Goal: Task Accomplishment & Management: Complete application form

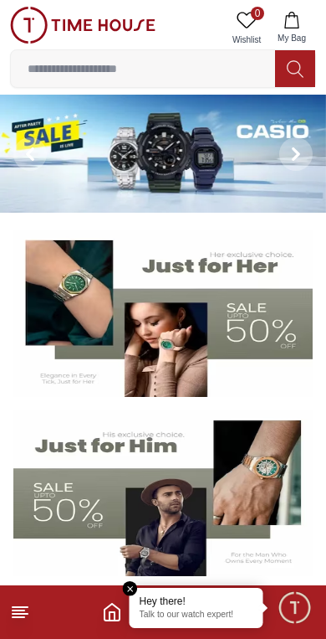
click at [187, 159] on img at bounding box center [163, 154] width 326 height 118
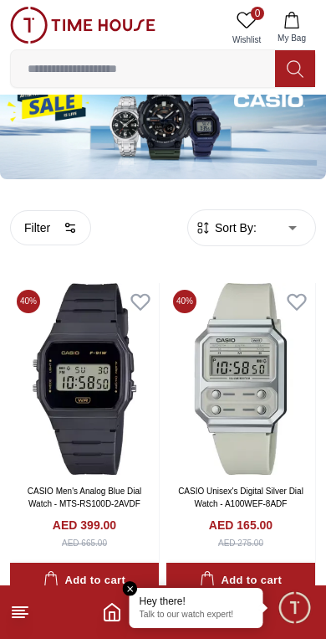
scroll to position [46, 0]
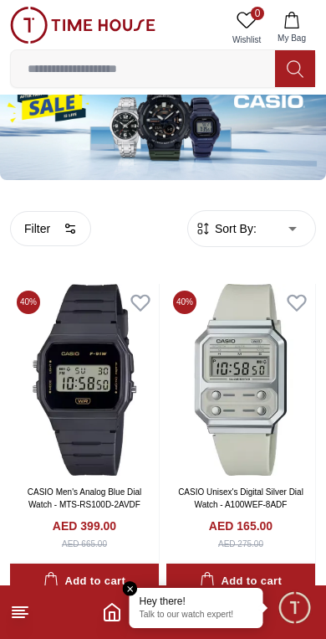
click at [136, 73] on input at bounding box center [143, 68] width 265 height 33
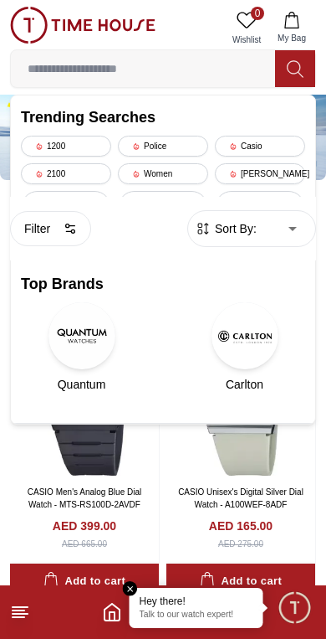
scroll to position [0, 0]
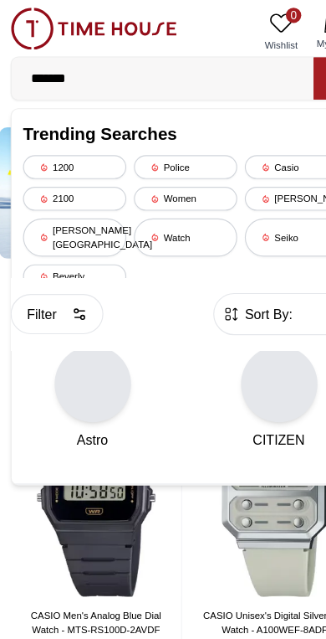
type input "*******"
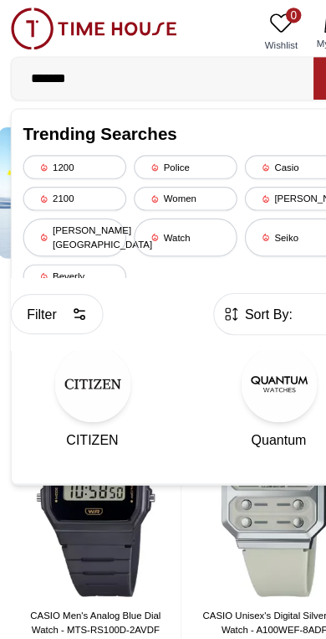
click at [193, 470] on img at bounding box center [241, 426] width 149 height 192
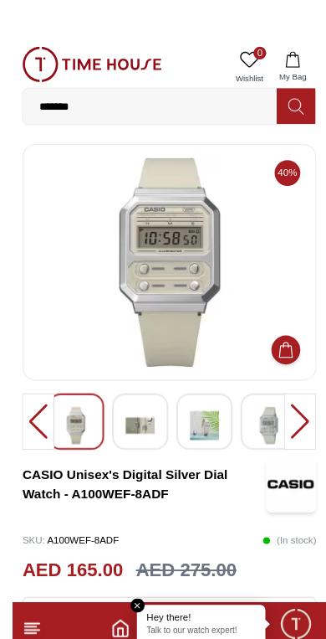
scroll to position [1, 0]
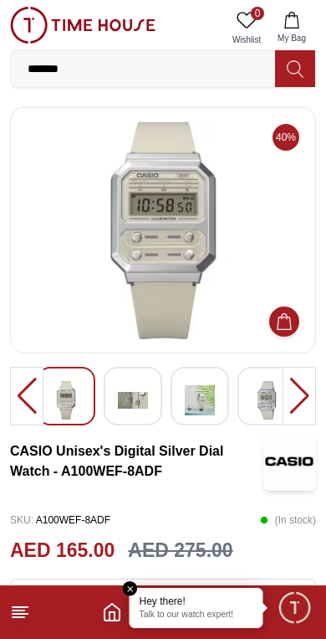
click at [131, 578] on div "As low as 16.09/month or 4 interest-free payments. Learn more" at bounding box center [163, 610] width 306 height 64
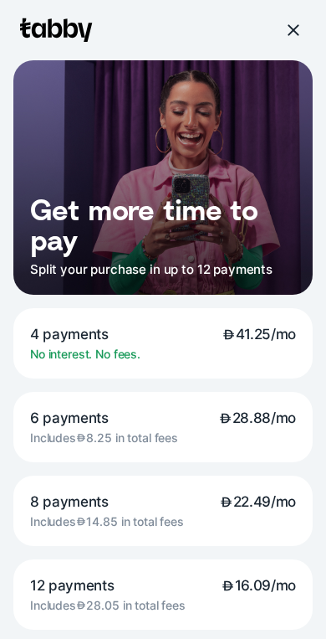
click at [279, 33] on div at bounding box center [163, 30] width 300 height 60
click at [294, 30] on div at bounding box center [292, 30] width 15 height 15
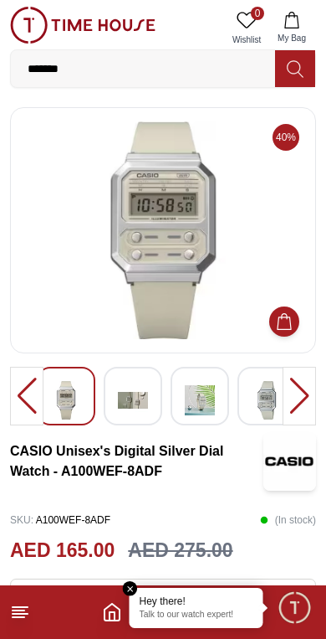
click at [13, 619] on icon at bounding box center [20, 612] width 20 height 20
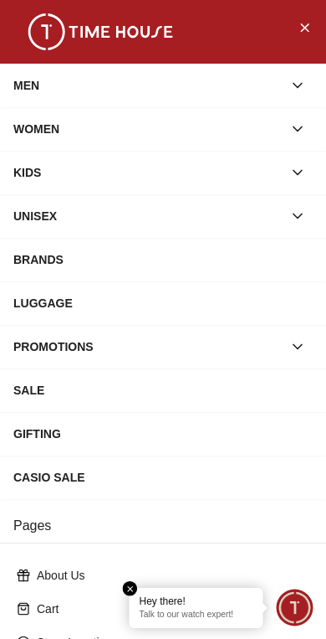
click at [306, 84] on icon "button" at bounding box center [298, 85] width 17 height 17
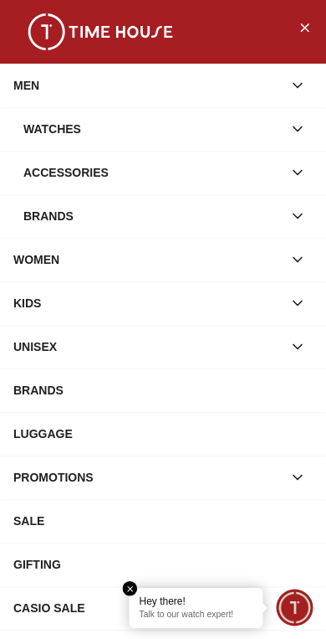
click at [304, 125] on icon "button" at bounding box center [298, 129] width 17 height 17
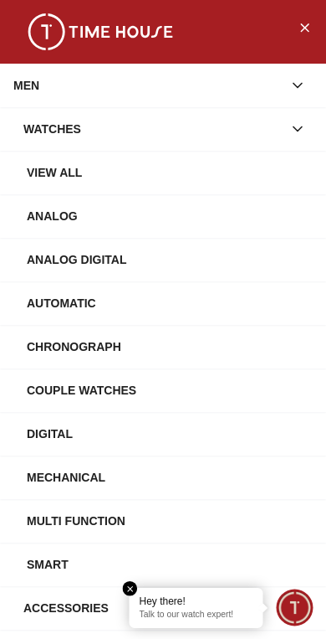
click at [271, 169] on div "View All" at bounding box center [170, 172] width 286 height 30
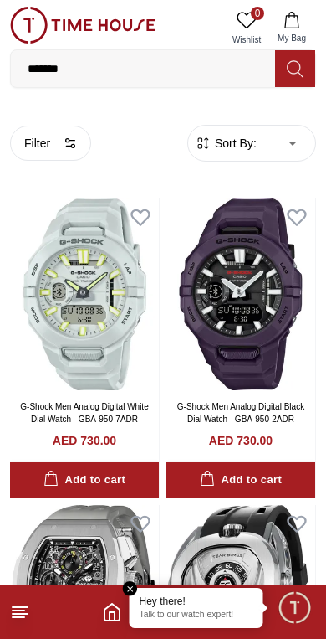
click at [58, 136] on button "Filter" at bounding box center [50, 143] width 81 height 35
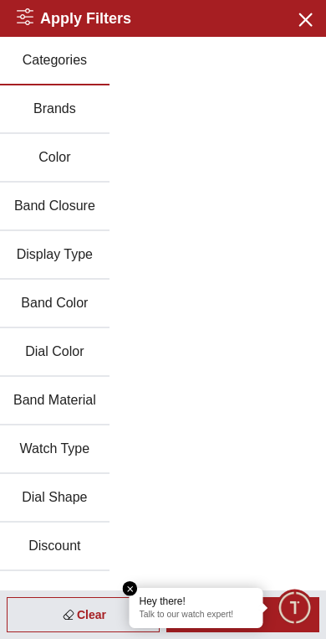
click at [57, 110] on button "Brands" at bounding box center [55, 109] width 110 height 49
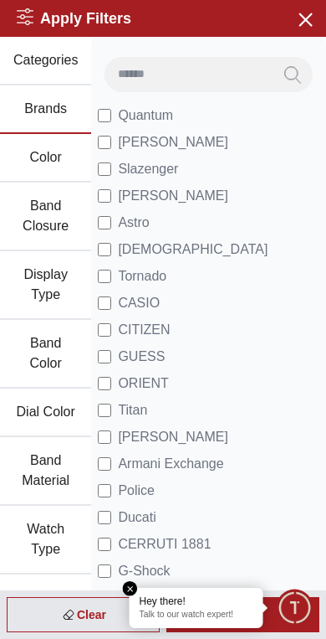
click at [158, 297] on span "CASIO" at bounding box center [139, 303] width 42 height 20
click at [135, 587] on em "Close tooltip" at bounding box center [130, 588] width 15 height 15
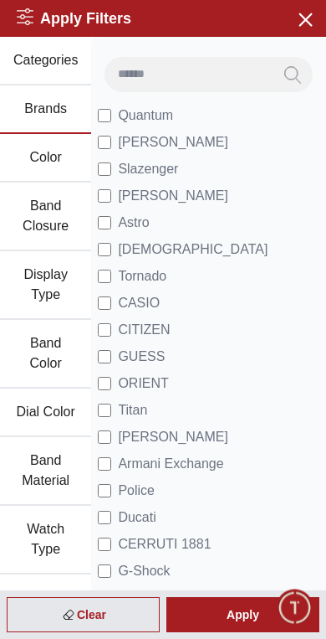
click at [232, 612] on div "Apply" at bounding box center [243, 614] width 153 height 35
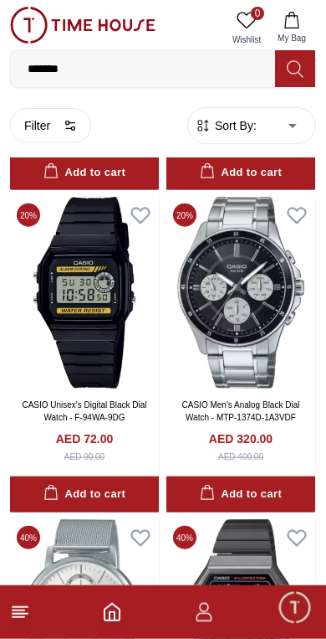
scroll to position [2260, 0]
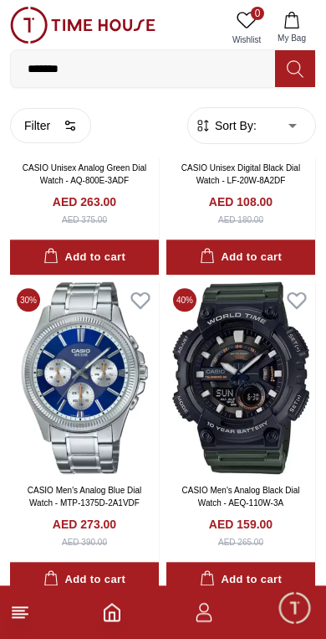
scroll to position [4750, 0]
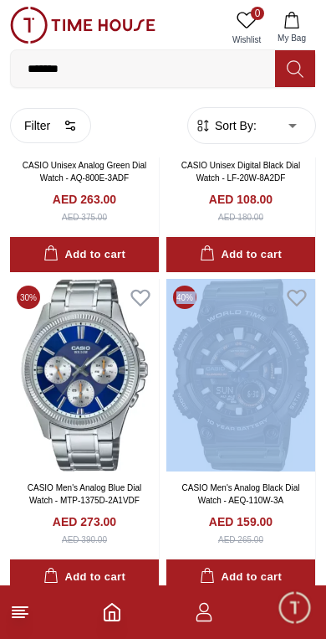
click at [234, 377] on img at bounding box center [241, 375] width 149 height 192
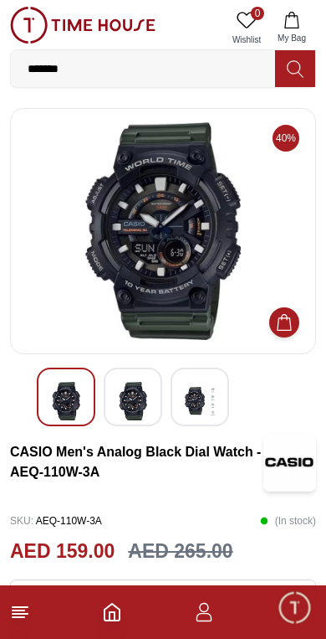
click at [179, 243] on img at bounding box center [163, 231] width 278 height 218
click at [193, 244] on img at bounding box center [163, 231] width 278 height 218
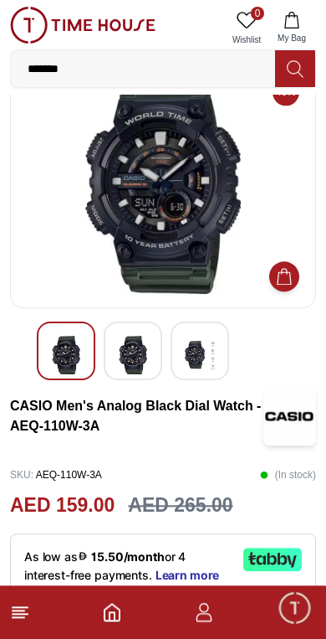
scroll to position [45, 0]
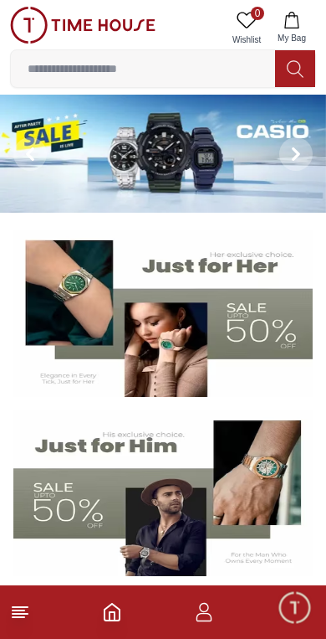
click at [150, 71] on input at bounding box center [143, 68] width 265 height 33
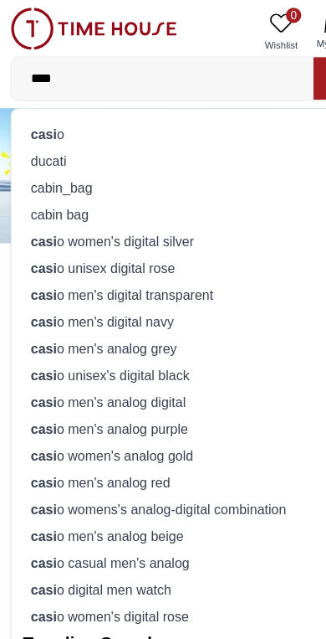
type input "*****"
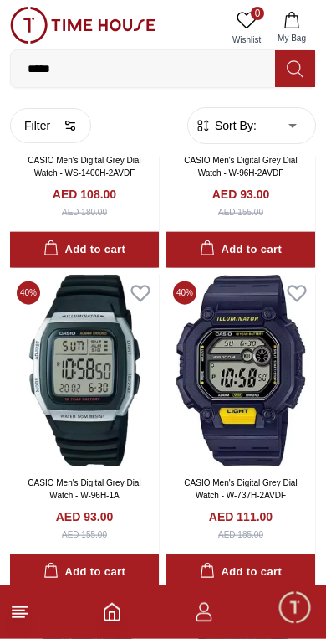
scroll to position [8301, 0]
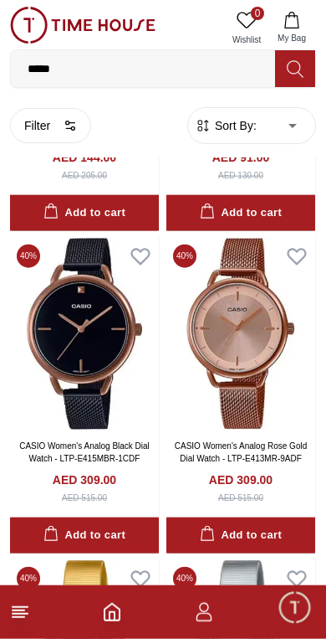
scroll to position [18000, 0]
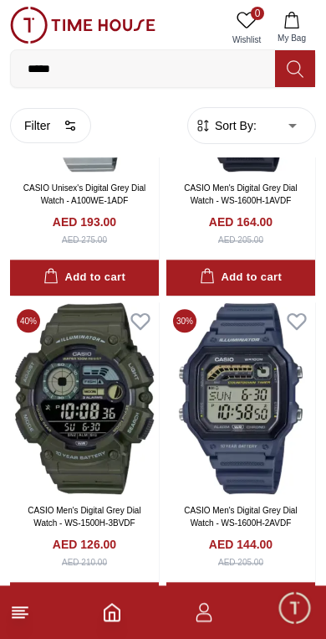
scroll to position [21800, 0]
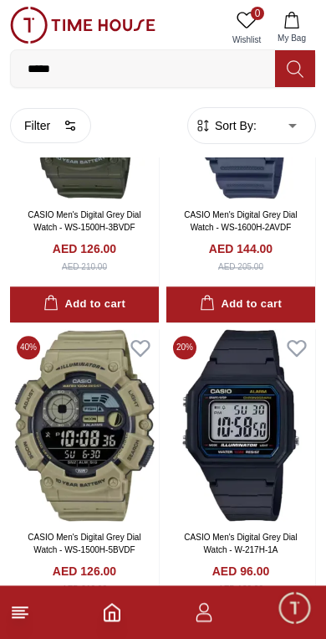
scroll to position [22098, 0]
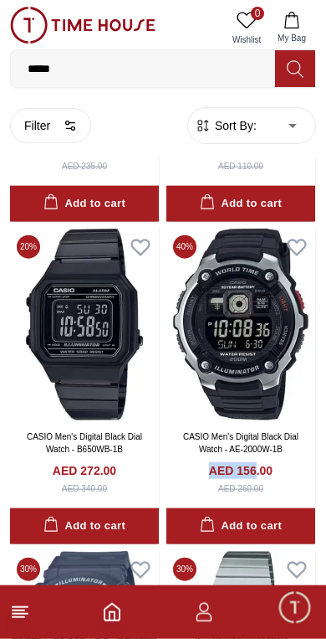
scroll to position [27671, 0]
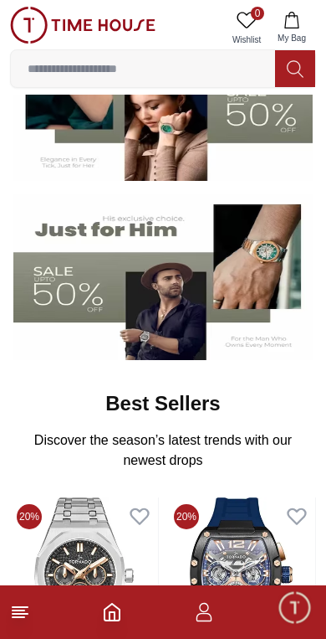
scroll to position [209, 0]
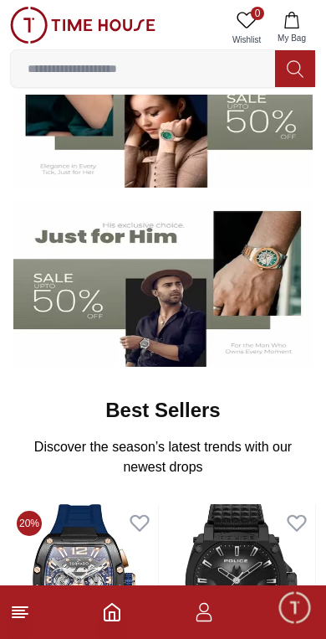
click at [165, 304] on img at bounding box center [163, 284] width 300 height 167
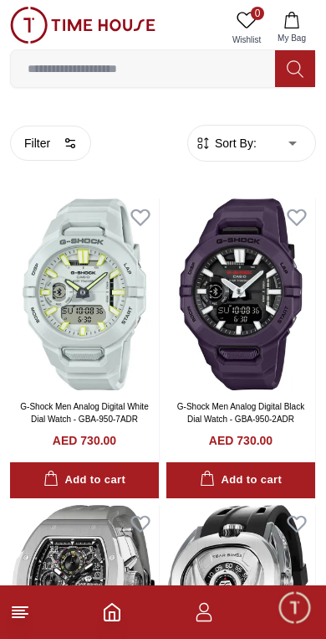
click at [59, 146] on button "Filter" at bounding box center [50, 143] width 81 height 35
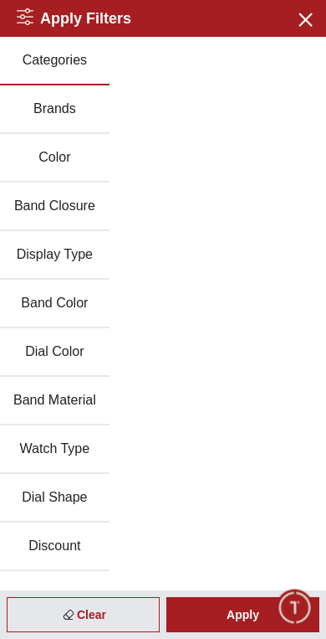
click at [59, 121] on button "Brands" at bounding box center [55, 109] width 110 height 49
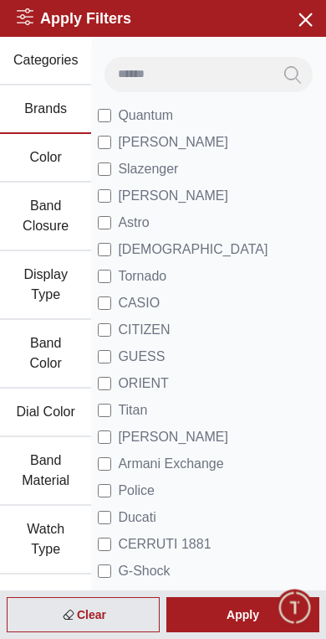
click at [145, 301] on span "CASIO" at bounding box center [139, 303] width 42 height 20
click at [229, 614] on div "Apply" at bounding box center [243, 614] width 153 height 35
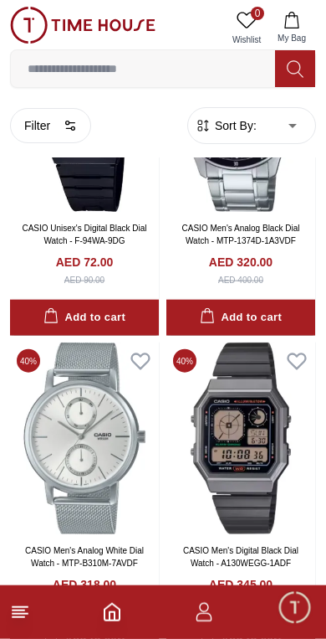
scroll to position [2433, 0]
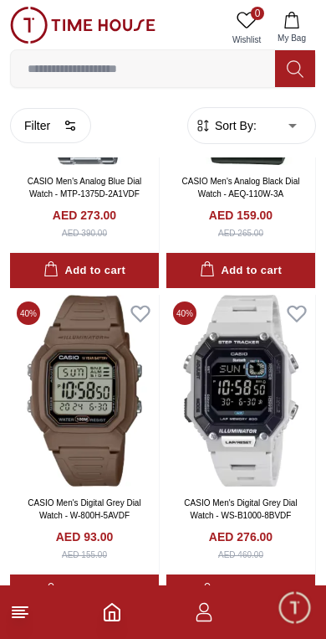
scroll to position [5058, 0]
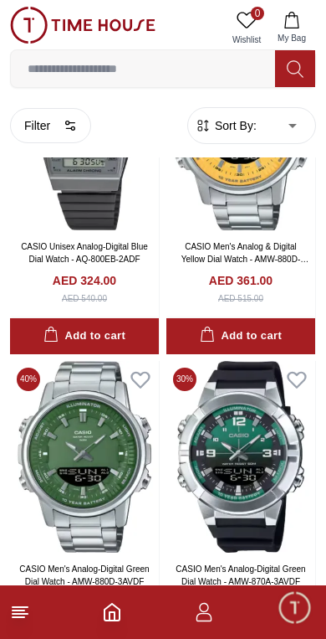
scroll to position [15621, 0]
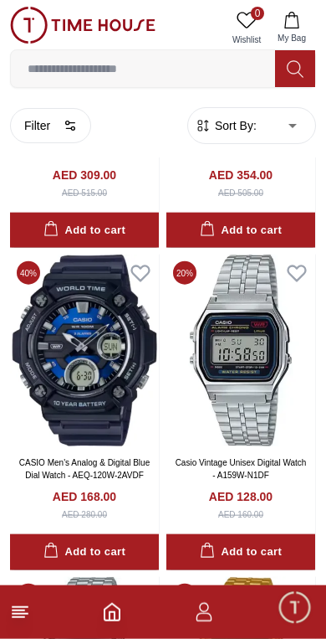
scroll to position [16048, 0]
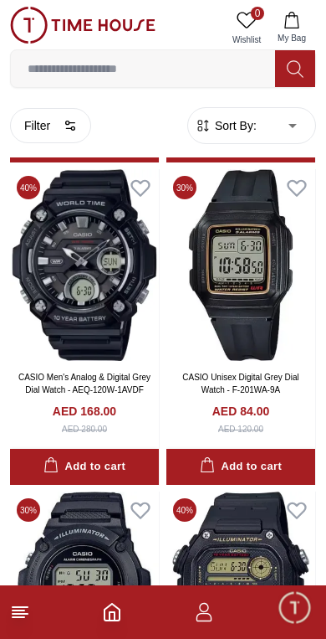
scroll to position [21610, 0]
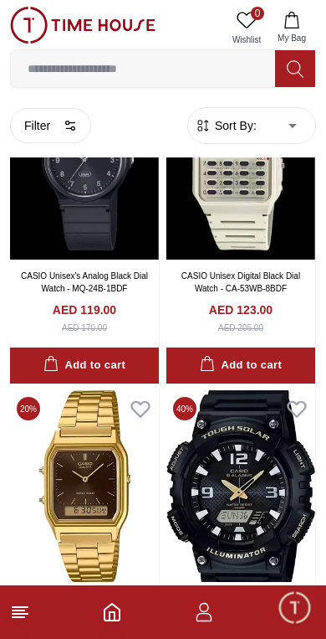
scroll to position [25252, 0]
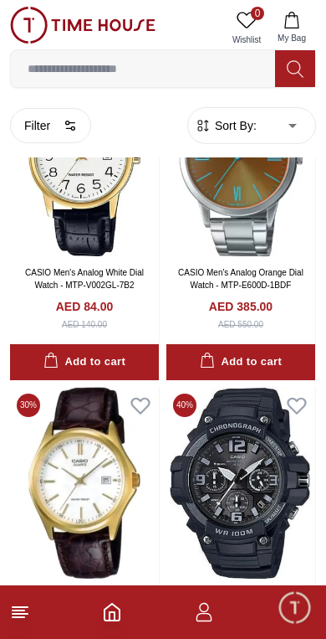
scroll to position [27193, 0]
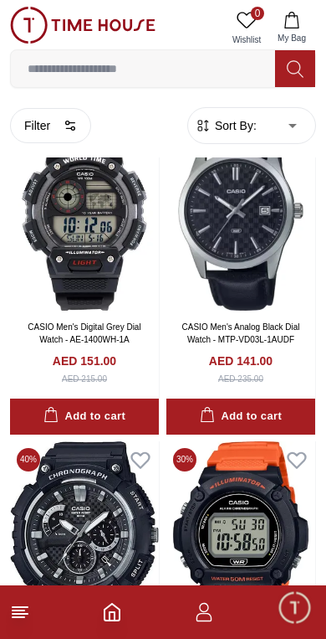
scroll to position [29713, 0]
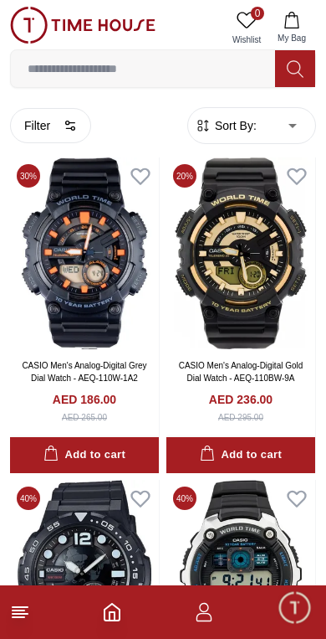
scroll to position [34920, 0]
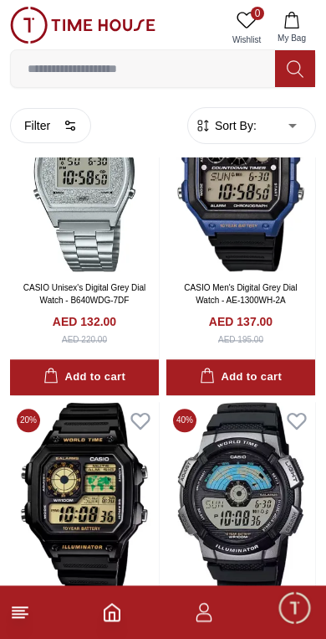
scroll to position [28461, 0]
click at [74, 446] on img at bounding box center [84, 498] width 149 height 192
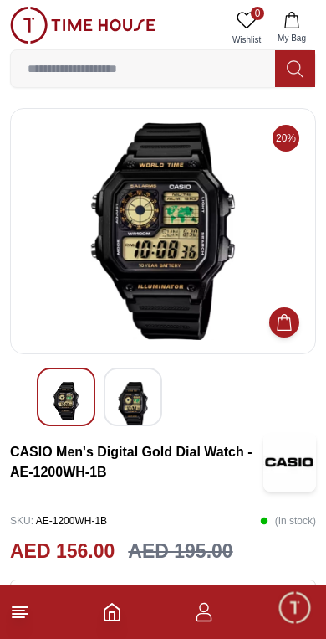
click at [138, 389] on img at bounding box center [133, 404] width 30 height 45
click at [125, 392] on img at bounding box center [133, 401] width 30 height 39
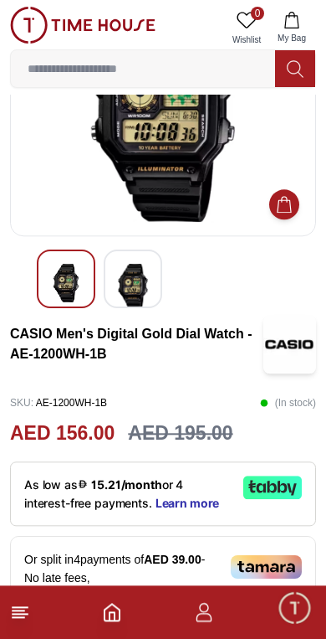
click at [126, 279] on img at bounding box center [133, 286] width 30 height 45
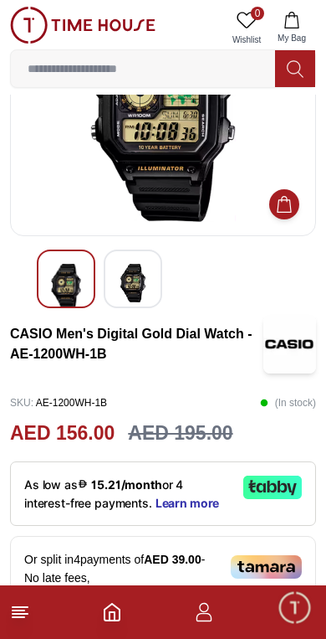
click at [111, 282] on div at bounding box center [133, 278] width 59 height 59
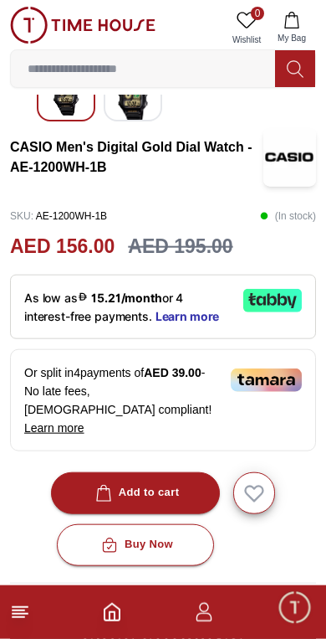
scroll to position [309, 0]
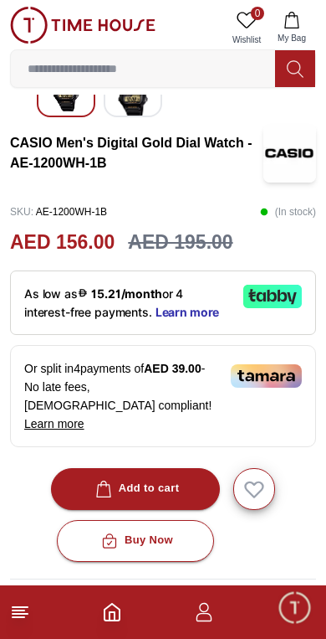
click at [14, 617] on line at bounding box center [19, 617] width 12 height 0
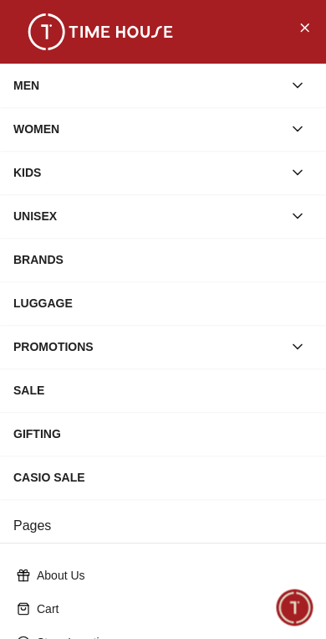
click at [293, 75] on button "button" at bounding box center [298, 85] width 30 height 30
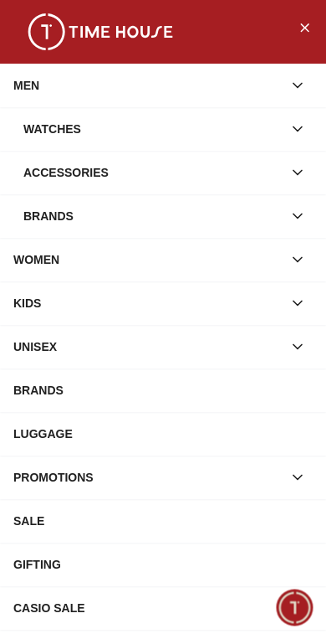
click at [300, 125] on icon "button" at bounding box center [298, 129] width 17 height 17
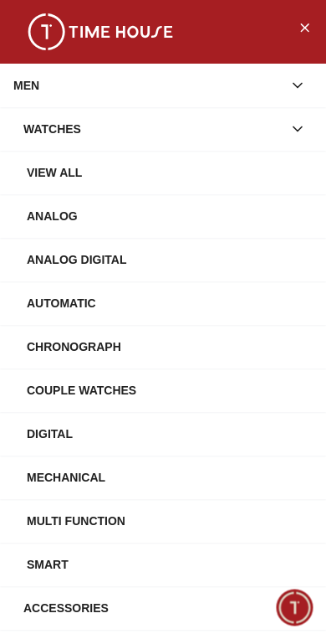
click at [38, 436] on div "Digital" at bounding box center [170, 434] width 286 height 30
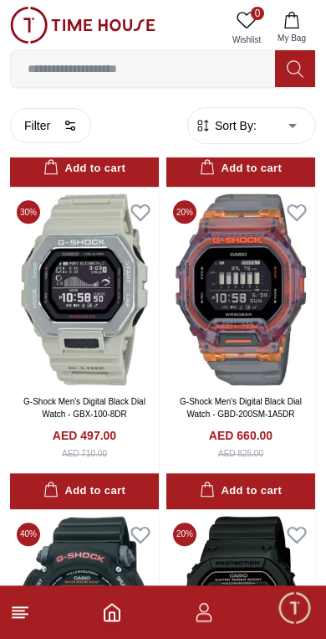
scroll to position [1297, 0]
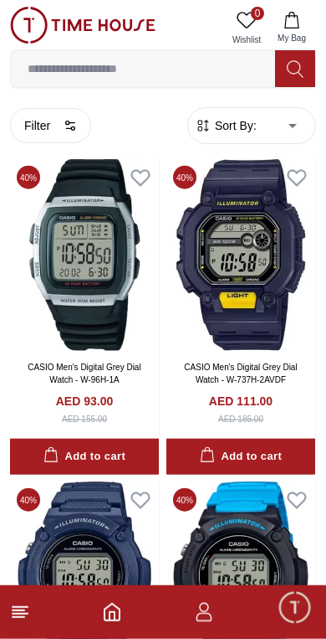
scroll to position [5193, 0]
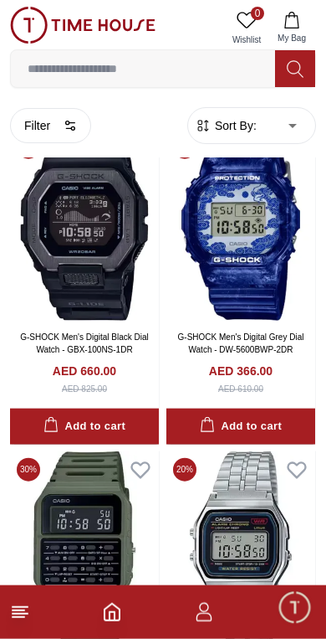
scroll to position [6835, 0]
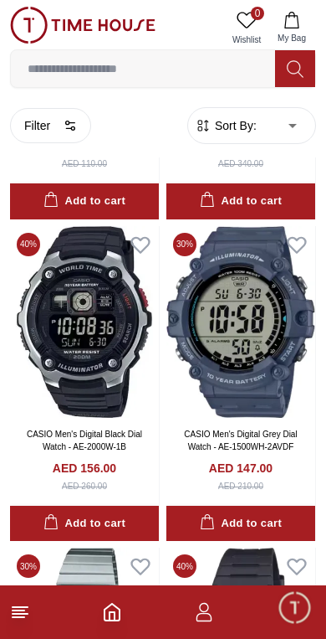
scroll to position [10297, 0]
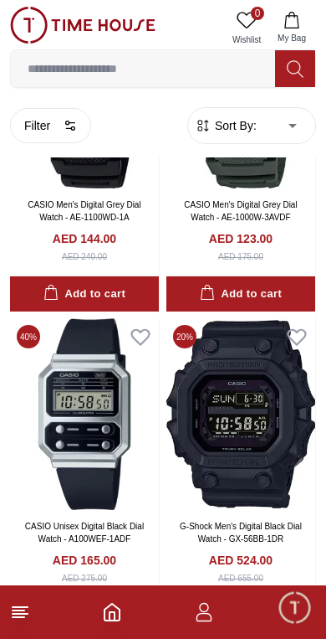
scroll to position [14391, 0]
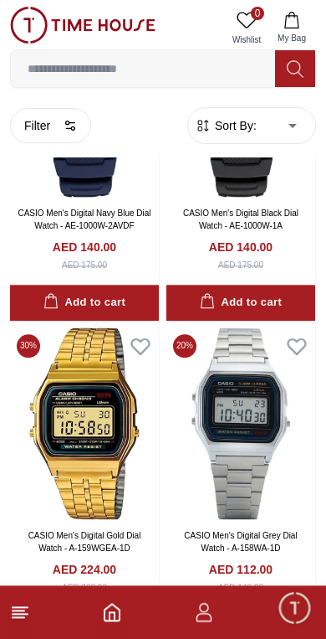
scroll to position [17906, 0]
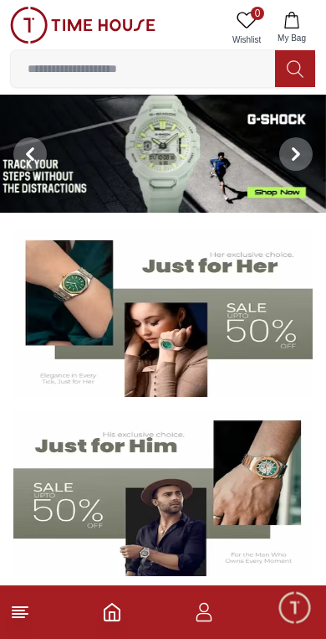
click at [305, 610] on span "Minimize live chat window" at bounding box center [294, 607] width 49 height 49
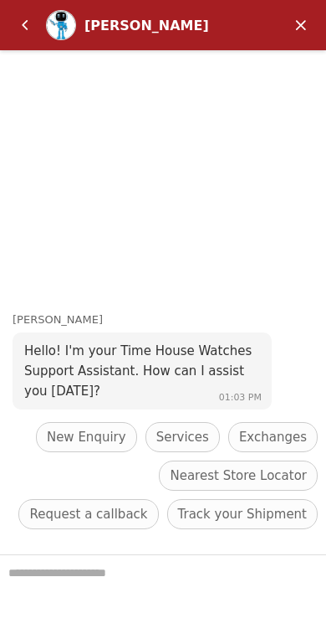
click at [300, 16] on em "Minimize" at bounding box center [301, 24] width 33 height 33
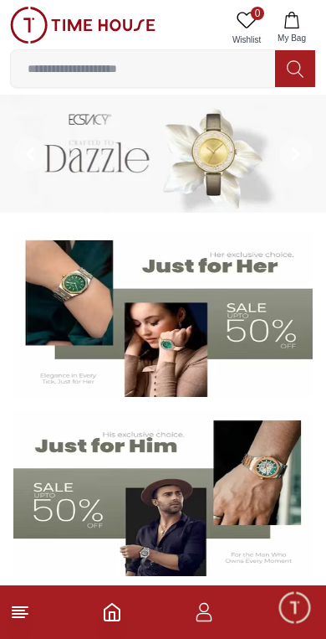
click at [213, 616] on icon "button" at bounding box center [204, 612] width 20 height 20
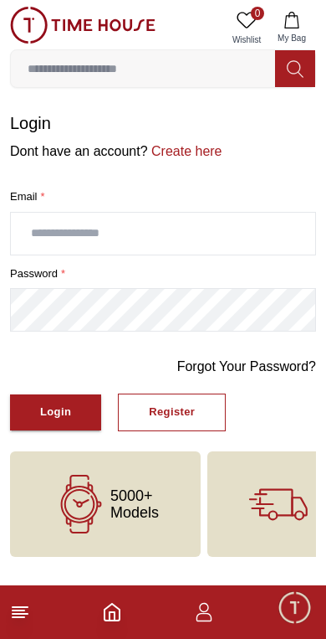
click at [186, 223] on input "text" at bounding box center [163, 234] width 305 height 42
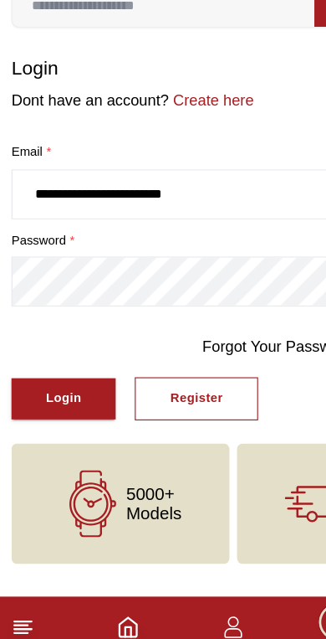
type input "**********"
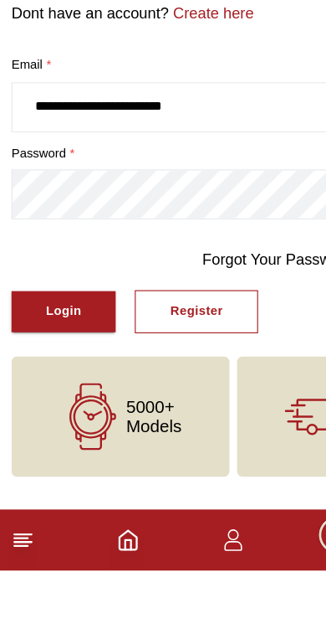
click at [177, 403] on div "Register" at bounding box center [172, 412] width 46 height 19
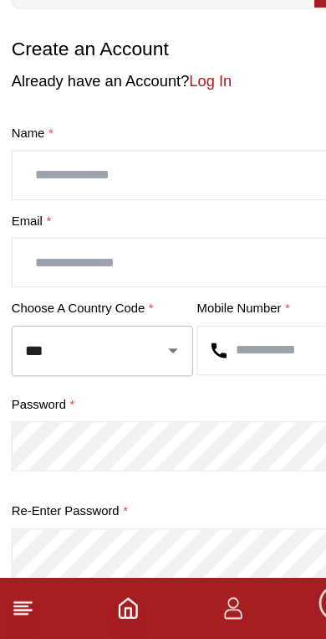
click at [154, 213] on input "text" at bounding box center [163, 234] width 305 height 42
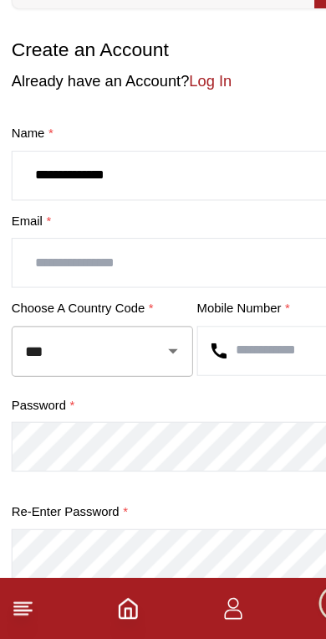
type input "**********"
click at [182, 289] on input "text" at bounding box center [163, 310] width 305 height 42
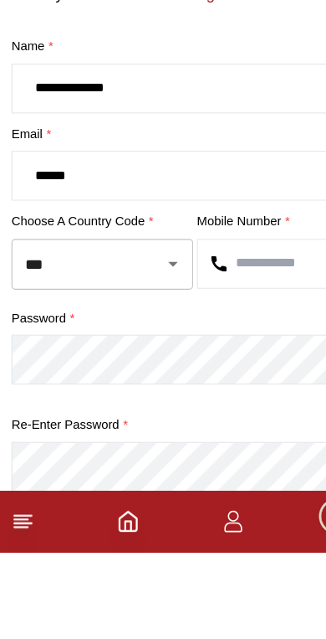
scroll to position [75, 0]
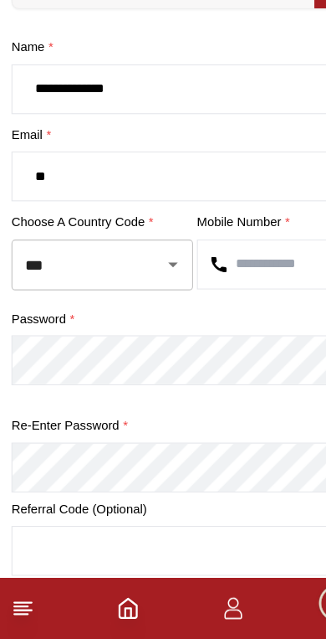
type input "*"
click at [144, 301] on icon "Open" at bounding box center [151, 311] width 20 height 20
type input "**********"
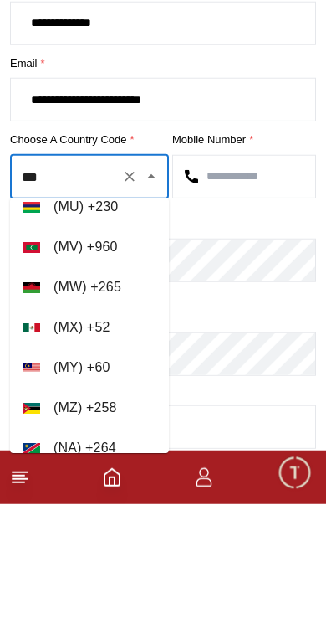
click at [126, 303] on icon "Clear" at bounding box center [129, 311] width 17 height 17
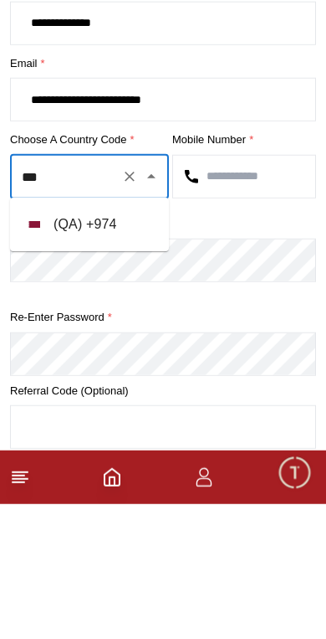
scroll to position [0, 0]
click at [117, 339] on li "( QA ) + 974" at bounding box center [89, 359] width 159 height 40
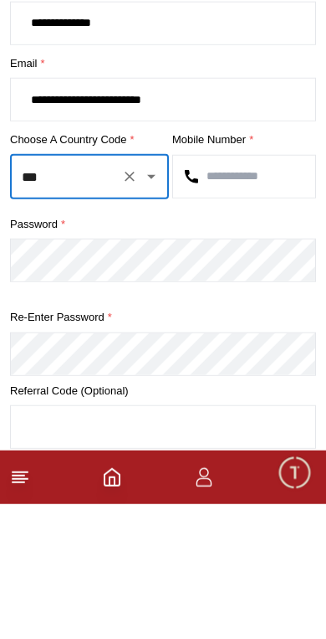
type input "***"
click at [257, 290] on input "text" at bounding box center [244, 311] width 142 height 42
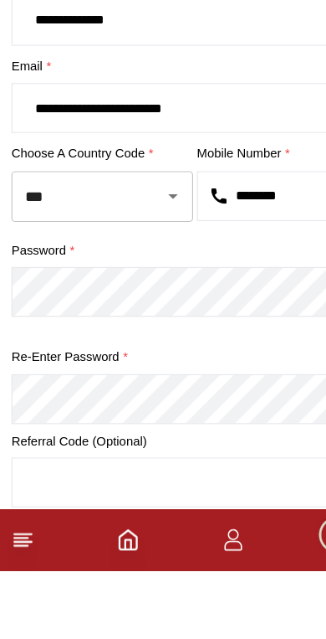
type input "********"
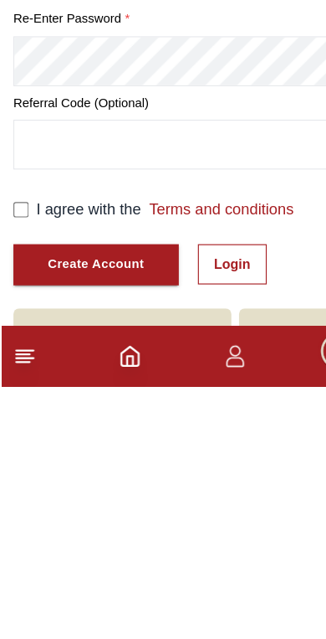
scroll to position [211, 0]
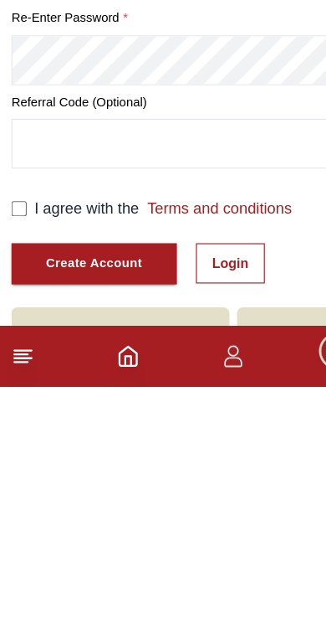
click at [25, 473] on div "I agree with the Terms and conditions" at bounding box center [163, 483] width 306 height 20
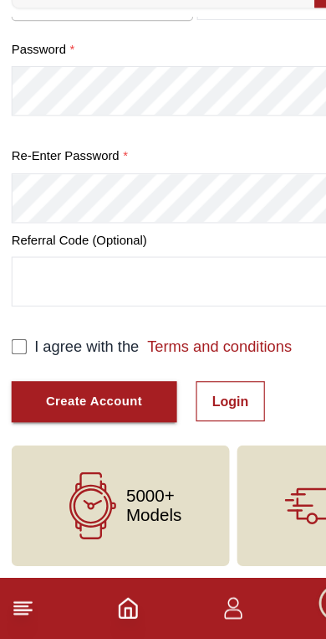
click at [58, 422] on div "Create Account" at bounding box center [82, 431] width 85 height 19
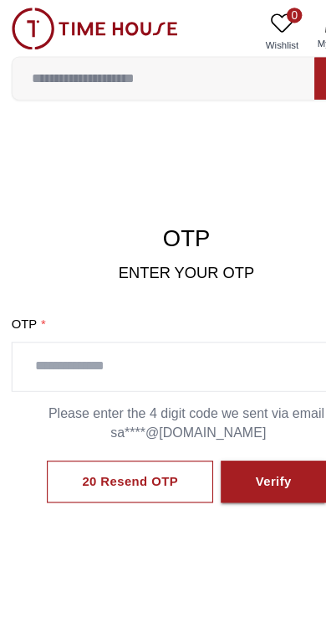
click at [117, 316] on input "text" at bounding box center [163, 321] width 305 height 42
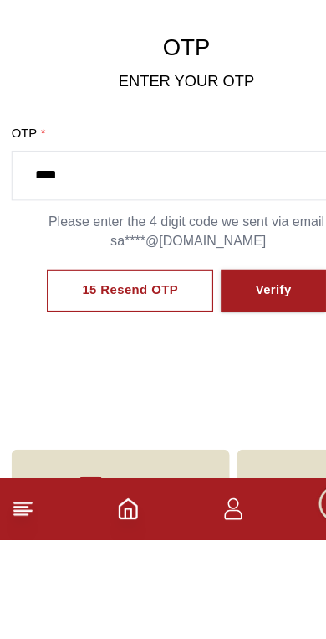
type input "****"
click at [246, 412] on div "Verify" at bounding box center [239, 421] width 32 height 19
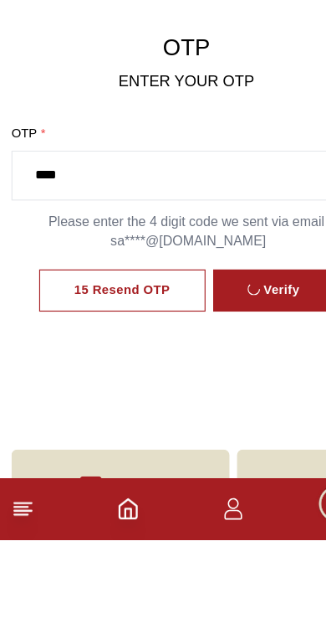
scroll to position [87, 0]
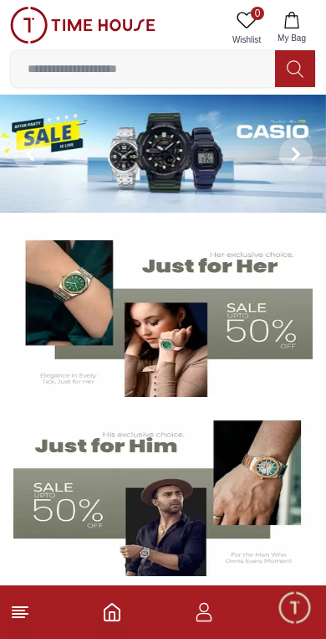
click at [179, 66] on input at bounding box center [143, 68] width 265 height 33
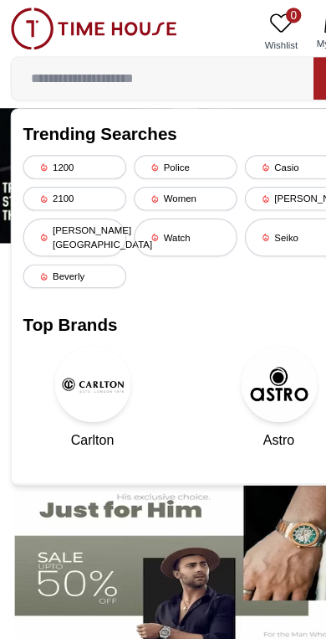
click at [253, 147] on div "Casio" at bounding box center [260, 146] width 90 height 21
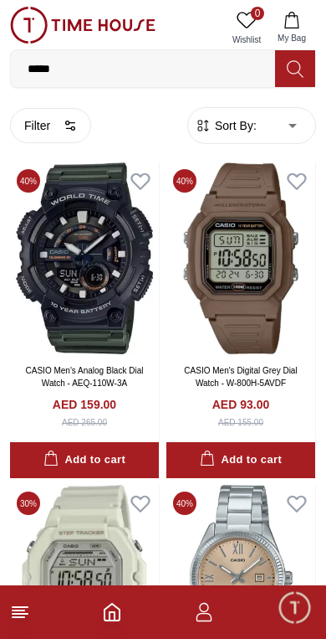
scroll to position [6479, 0]
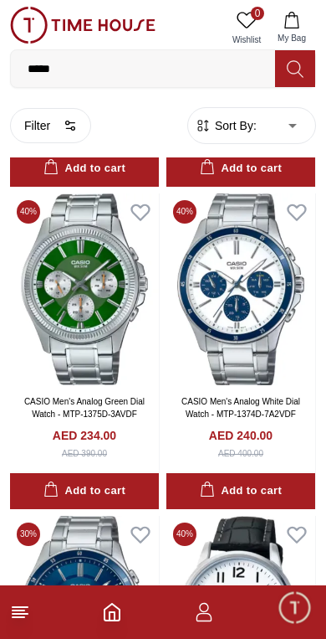
scroll to position [15188, 0]
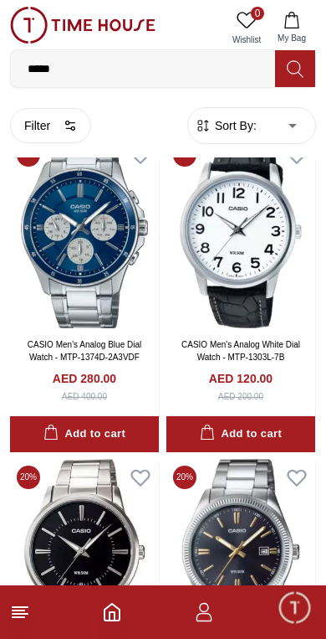
scroll to position [15859, 0]
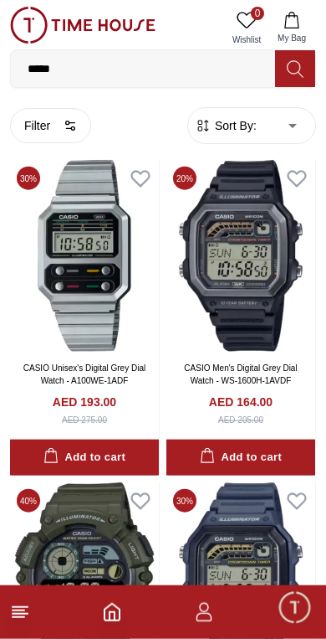
scroll to position [21617, 0]
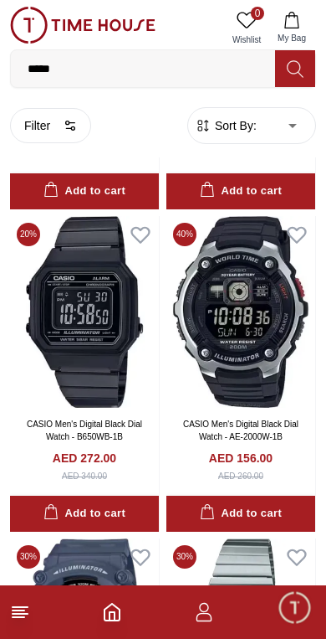
scroll to position [27662, 0]
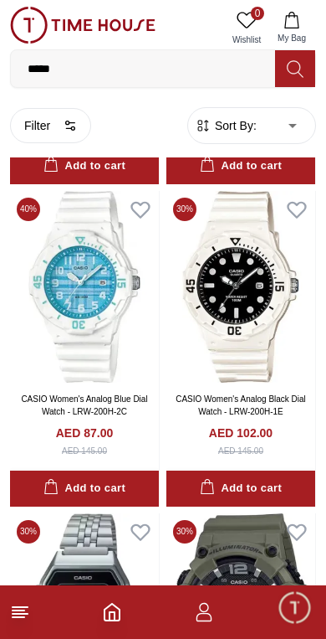
scroll to position [38350, 0]
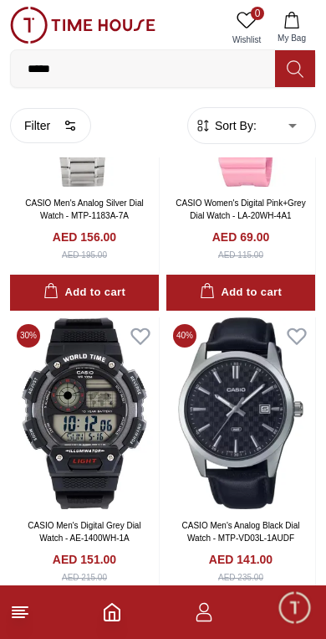
scroll to position [41228, 0]
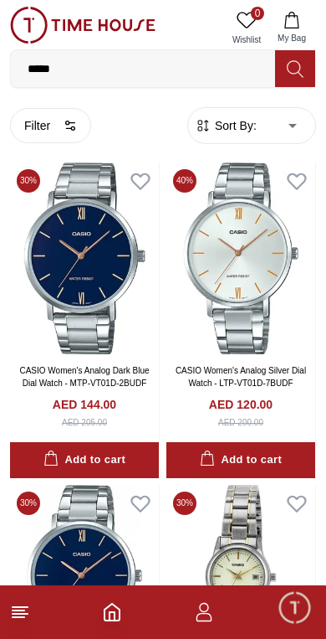
scroll to position [47764, 0]
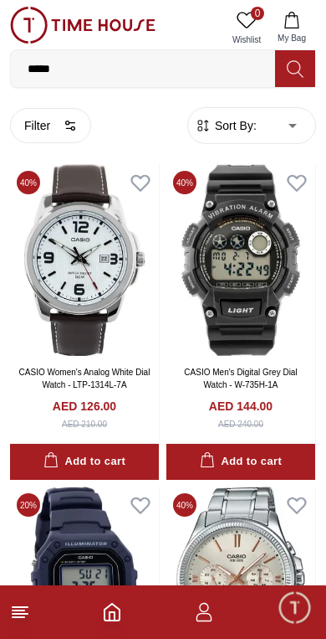
scroll to position [48345, 0]
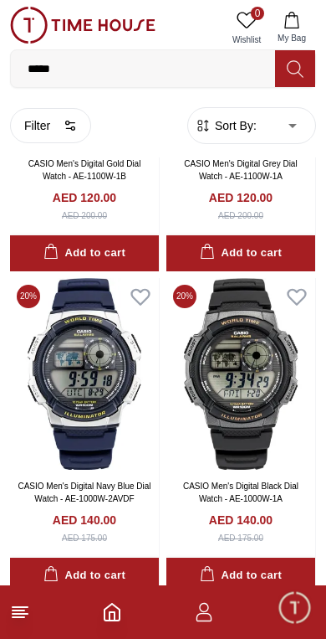
scroll to position [53060, 0]
